Goal: Transaction & Acquisition: Obtain resource

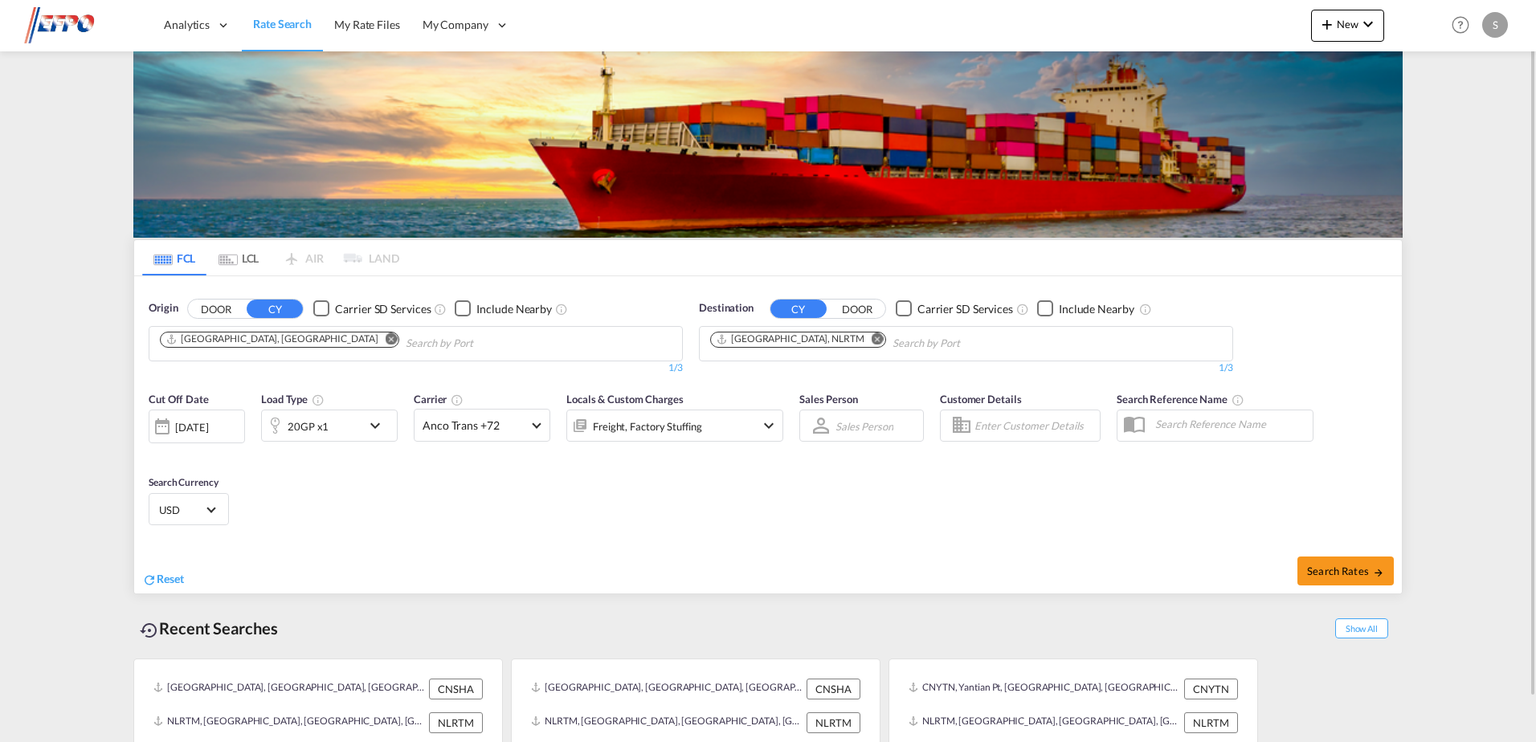
click at [369, 418] on md-icon "icon-chevron-down" at bounding box center [379, 425] width 27 height 19
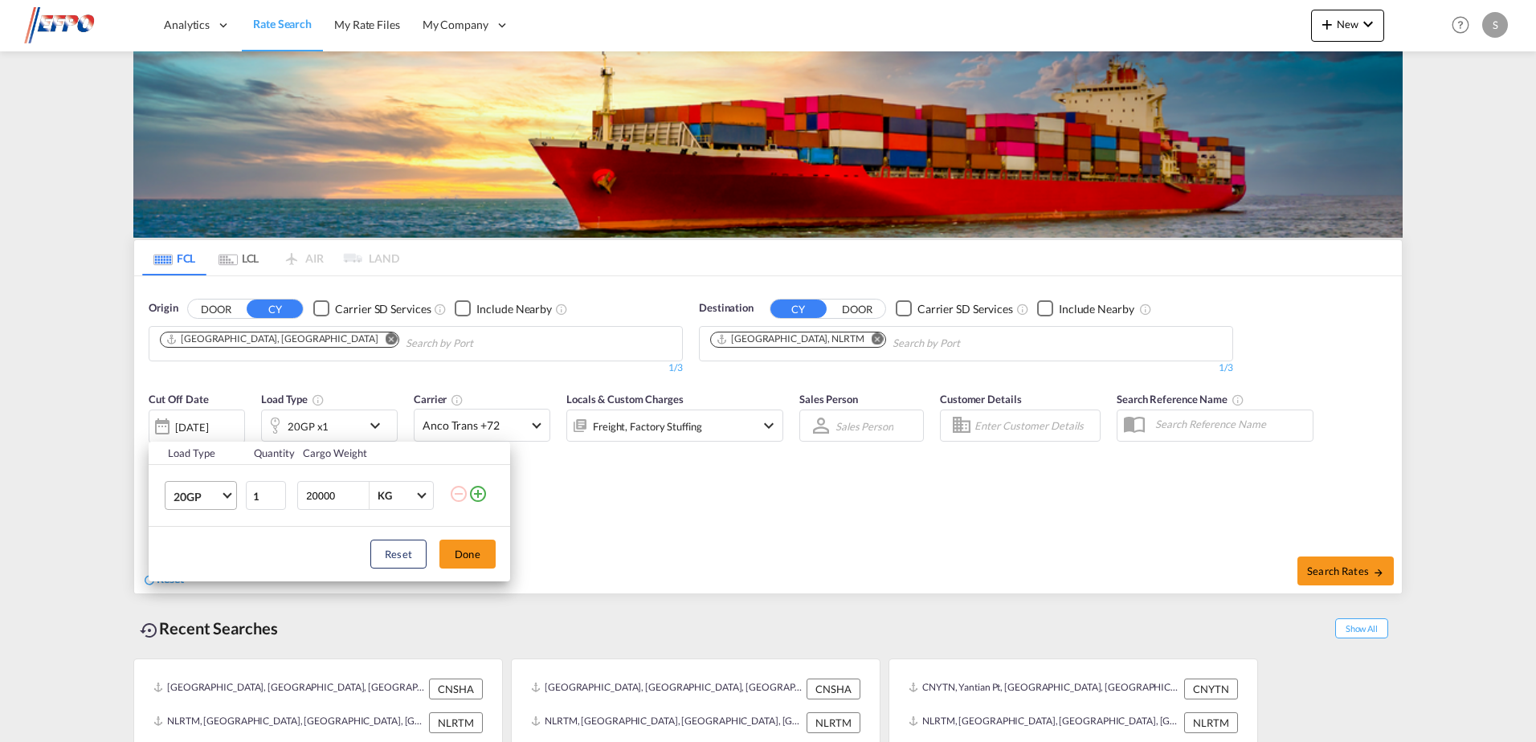
click at [219, 489] on md-select-value "20GP" at bounding box center [204, 495] width 64 height 27
click at [217, 566] on md-option "40HC" at bounding box center [215, 573] width 109 height 39
click at [471, 558] on button "Done" at bounding box center [468, 554] width 56 height 29
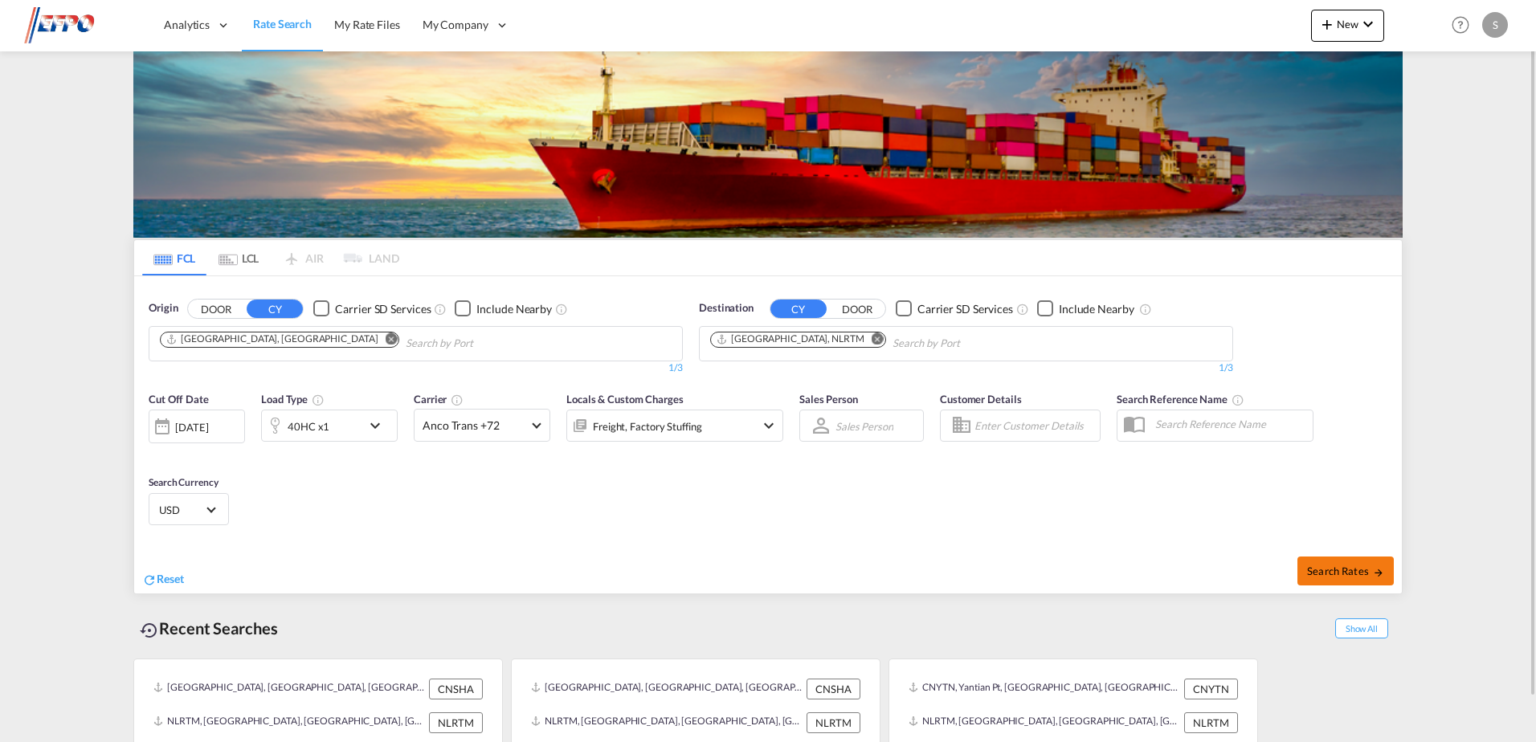
click at [1323, 570] on span "Search Rates" at bounding box center [1345, 571] width 77 height 13
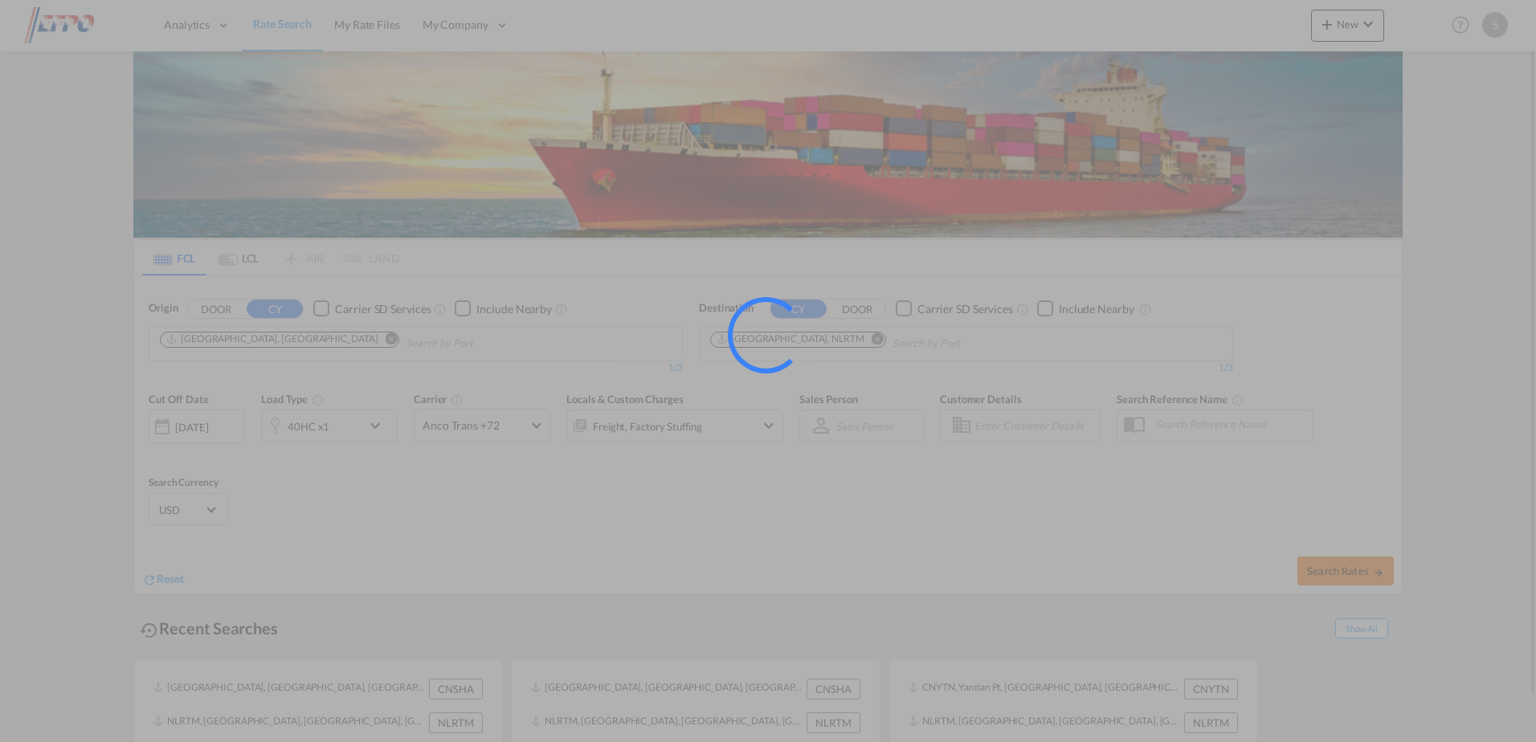
type input "CNSHA to NLRTM / [DATE]"
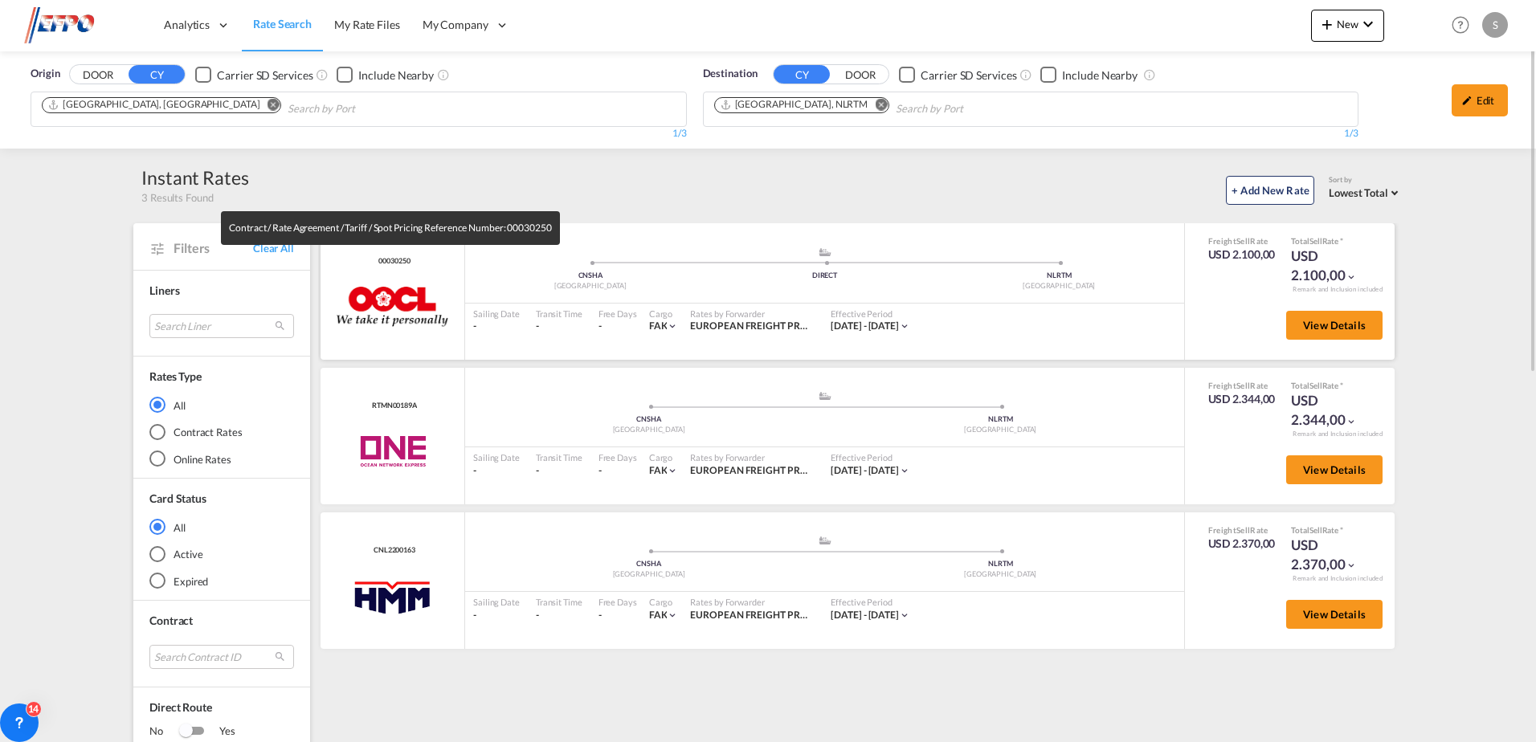
drag, startPoint x: 415, startPoint y: 256, endPoint x: 379, endPoint y: 263, distance: 36.7
click at [379, 263] on div "00030250 OOCL added by you" at bounding box center [393, 291] width 145 height 137
copy span "00030250"
